Goal: Transaction & Acquisition: Obtain resource

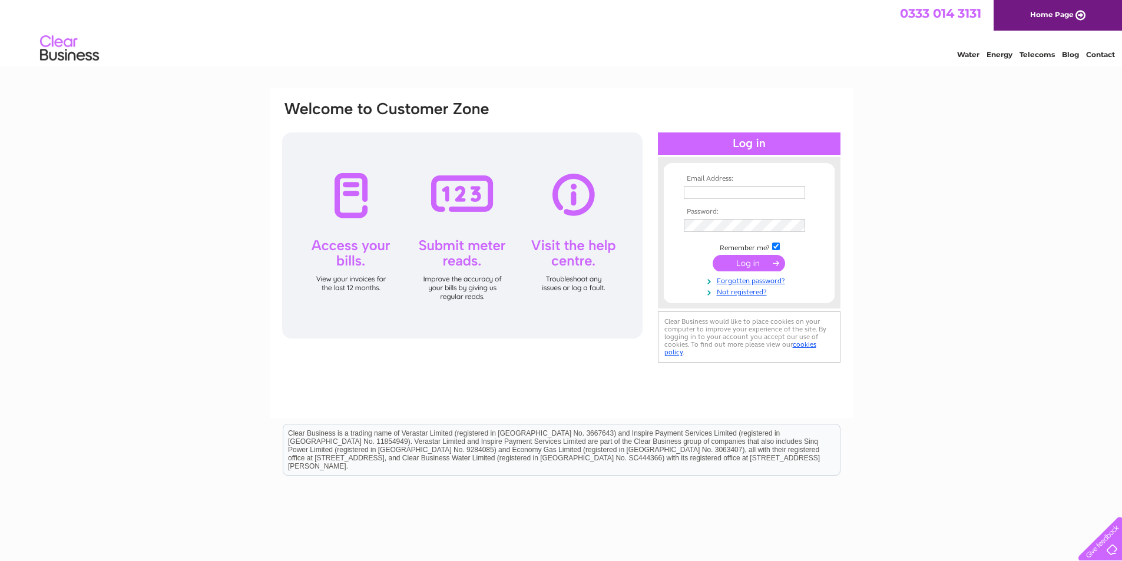
type input "accounts@crabhousecafe.co.uk"
click at [746, 261] on input "submit" at bounding box center [749, 263] width 72 height 16
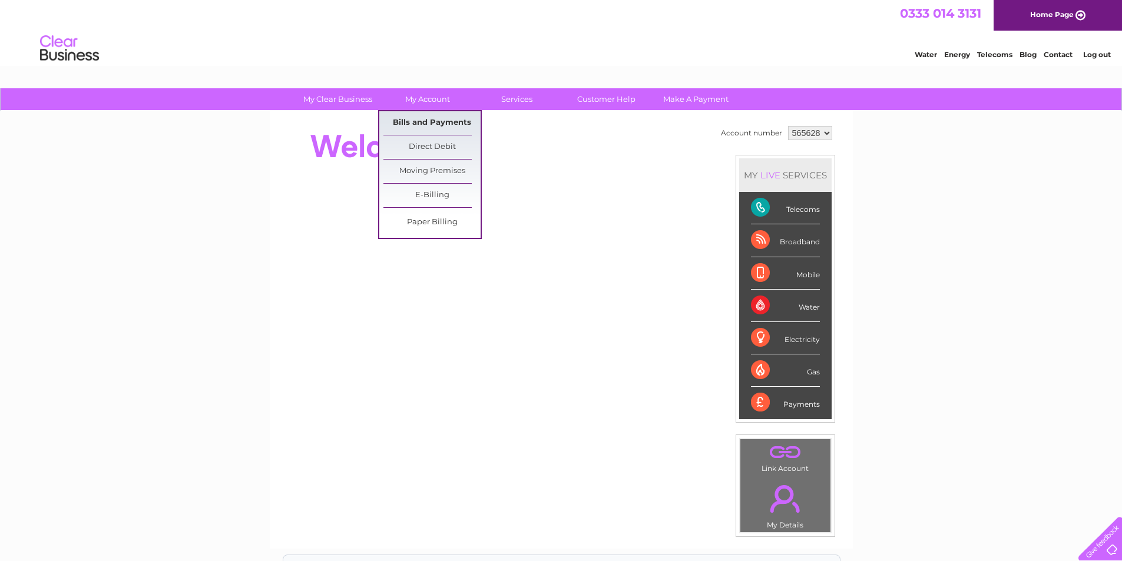
click at [419, 123] on link "Bills and Payments" at bounding box center [432, 123] width 97 height 24
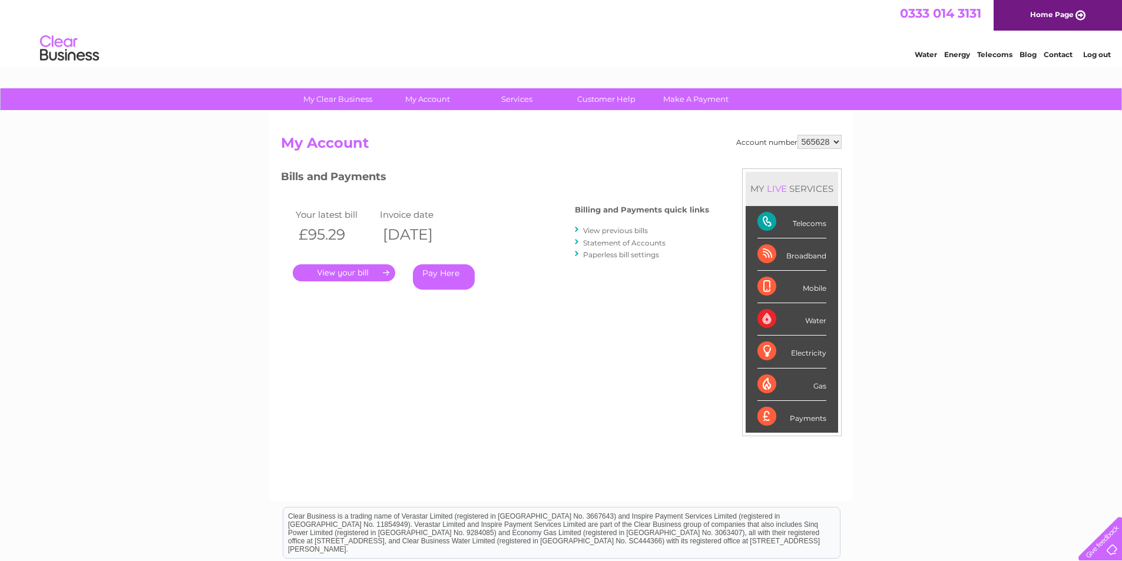
click at [342, 271] on link "." at bounding box center [344, 273] width 103 height 17
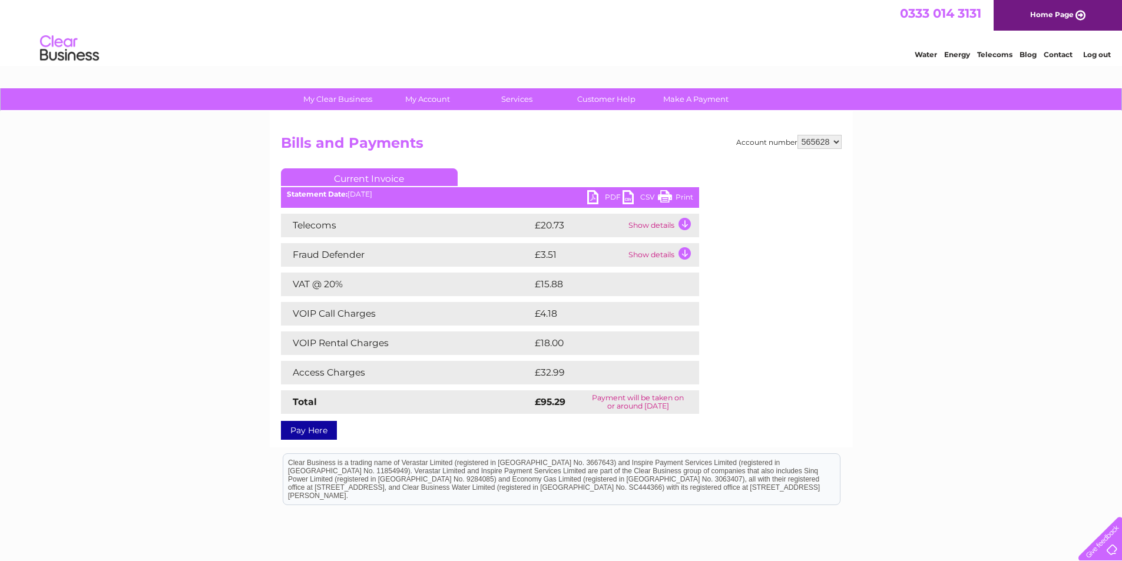
click at [605, 197] on link "PDF" at bounding box center [604, 198] width 35 height 17
click at [1094, 57] on link "Log out" at bounding box center [1097, 54] width 28 height 9
